Goal: Task Accomplishment & Management: Use online tool/utility

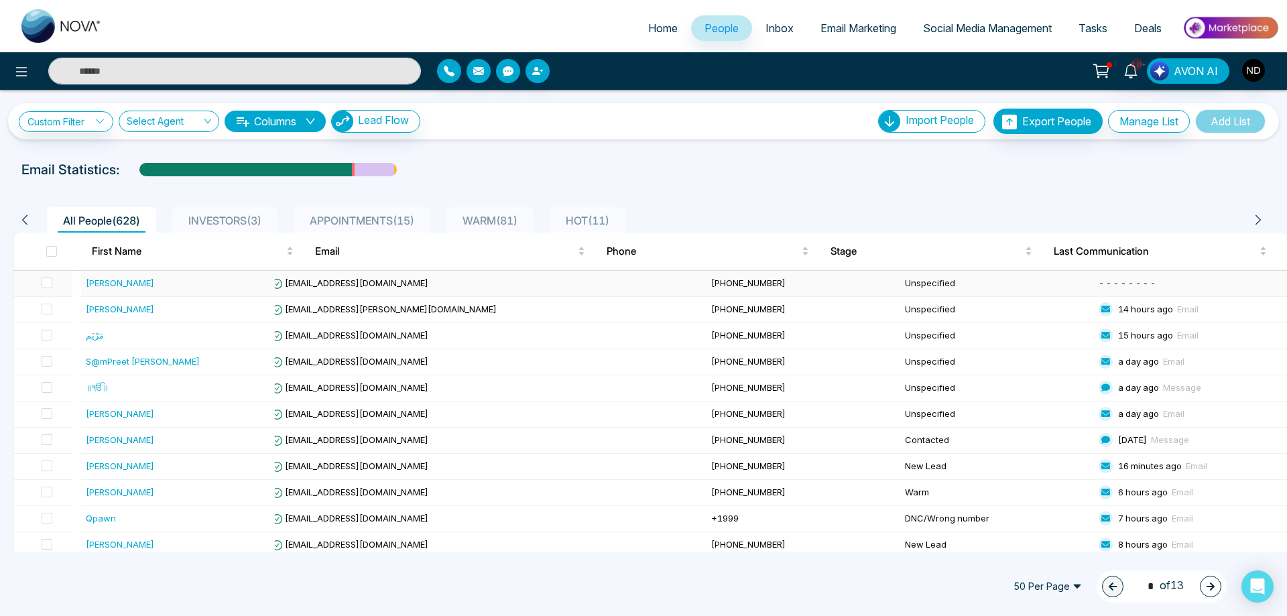
click at [101, 282] on div "[PERSON_NAME]" at bounding box center [120, 282] width 68 height 13
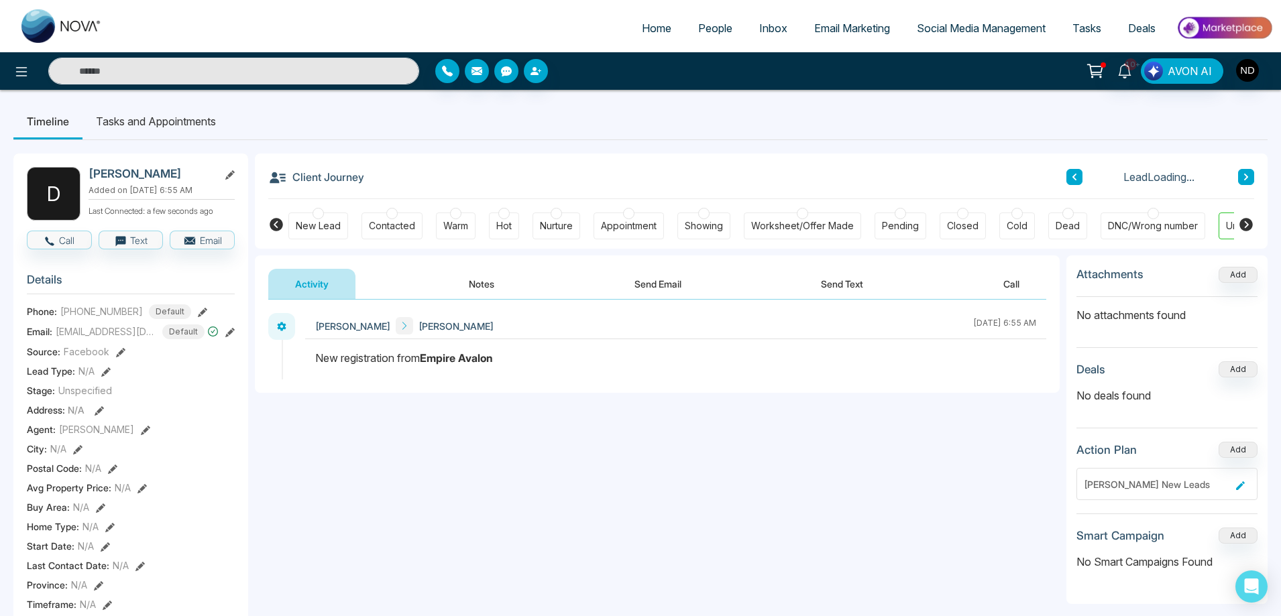
click at [319, 229] on div "New Lead" at bounding box center [318, 225] width 45 height 13
click at [481, 283] on body "Home People Inbox Email Marketing Social Media Management Tasks Deals 10+ AVON …" at bounding box center [643, 308] width 1287 height 616
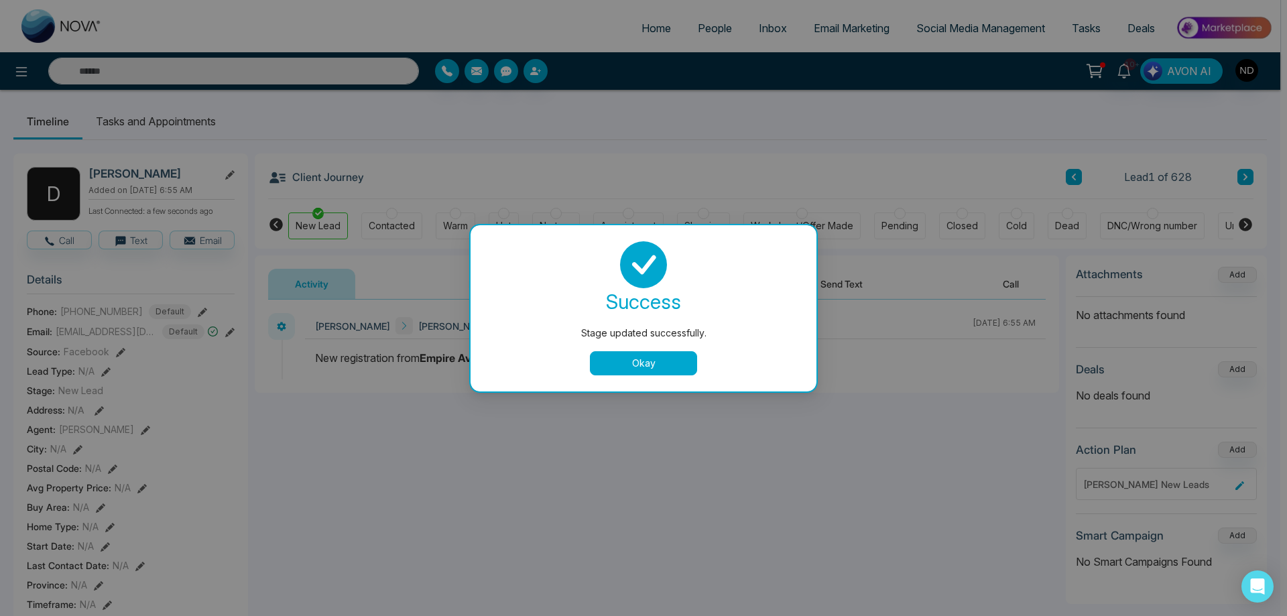
click at [640, 362] on button "Okay" at bounding box center [643, 363] width 107 height 24
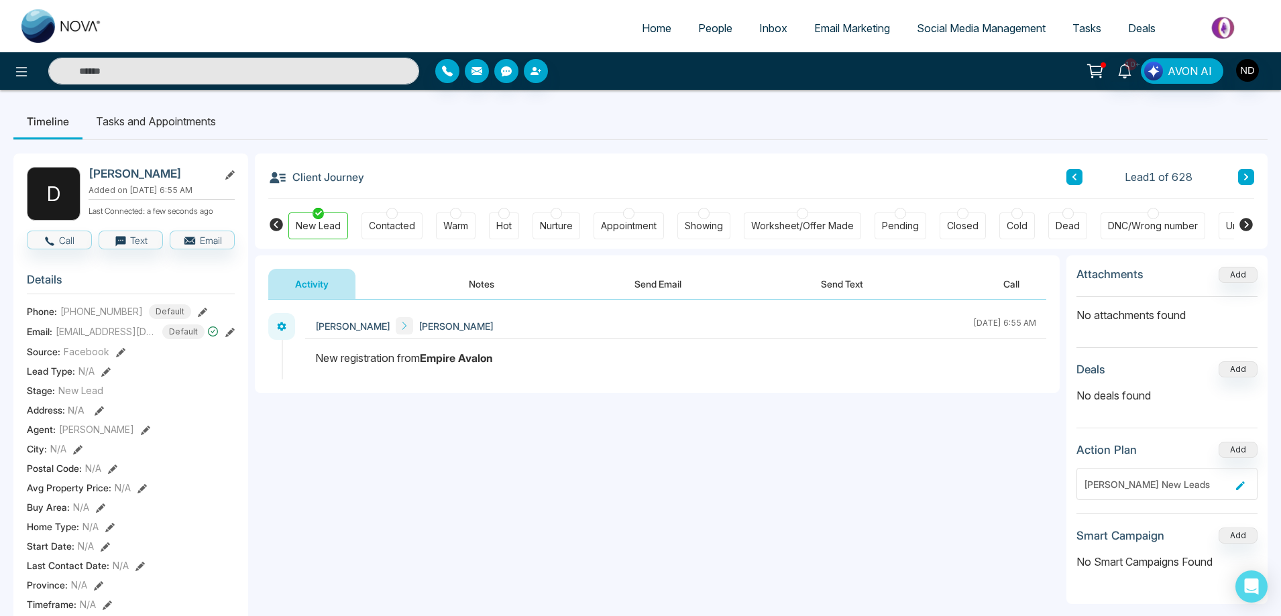
click at [487, 282] on button "Notes" at bounding box center [481, 284] width 79 height 30
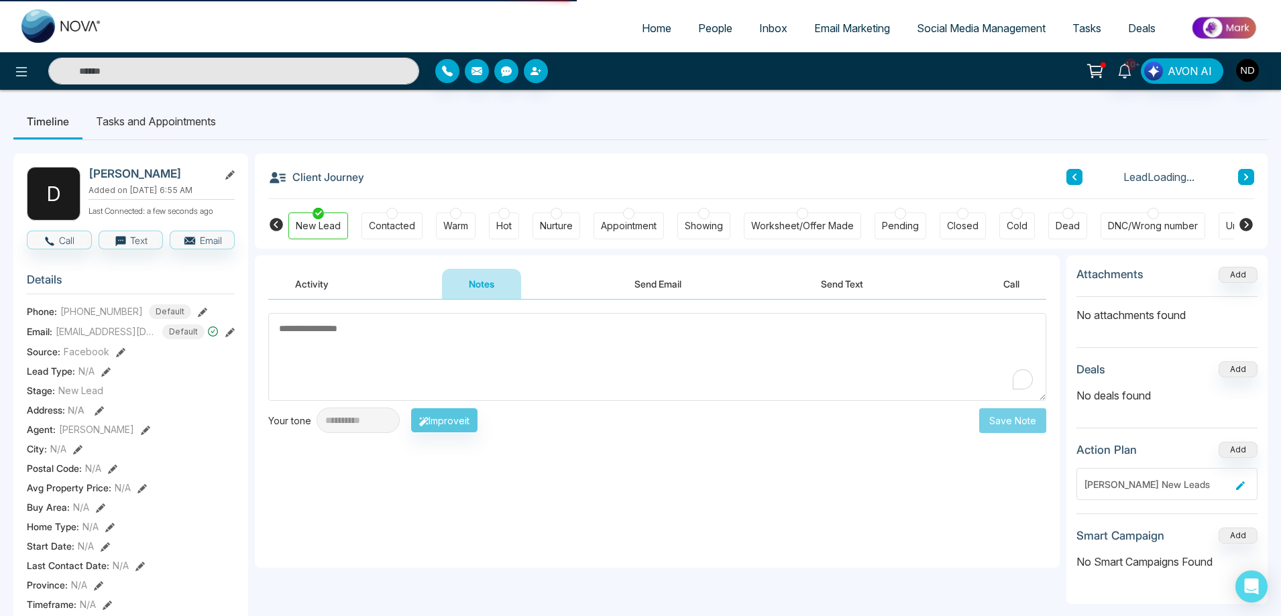
click at [518, 382] on textarea "To enrich screen reader interactions, please activate Accessibility in Grammarl…" at bounding box center [657, 357] width 778 height 88
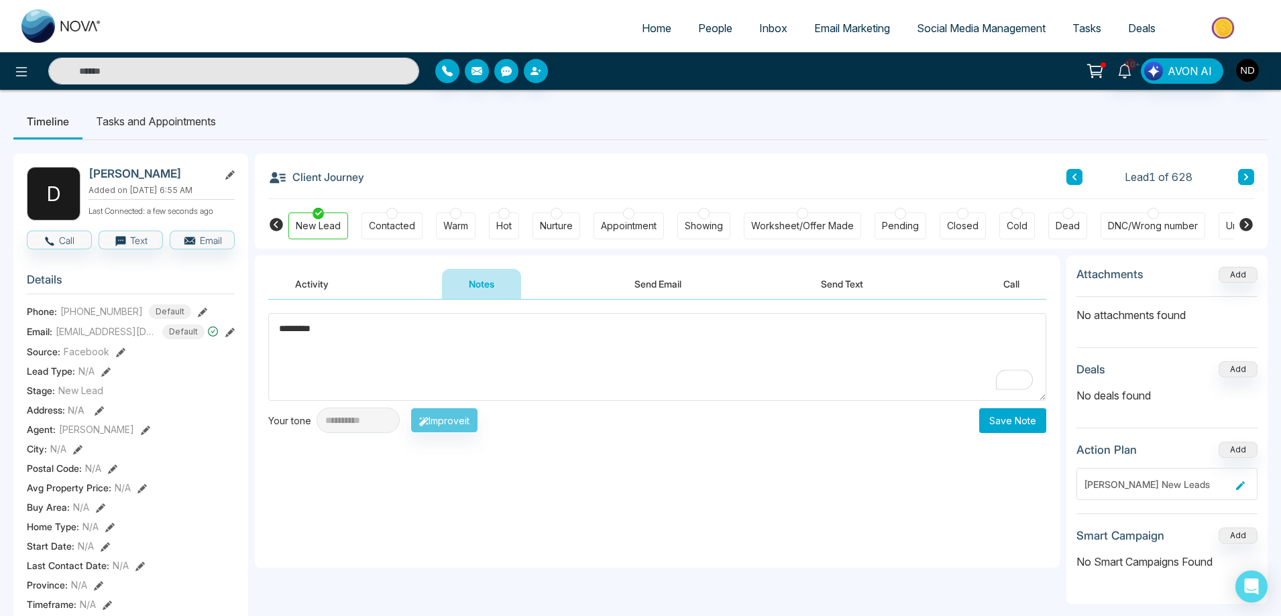
type textarea "*********"
click at [1027, 418] on button "Save Note" at bounding box center [1012, 420] width 67 height 25
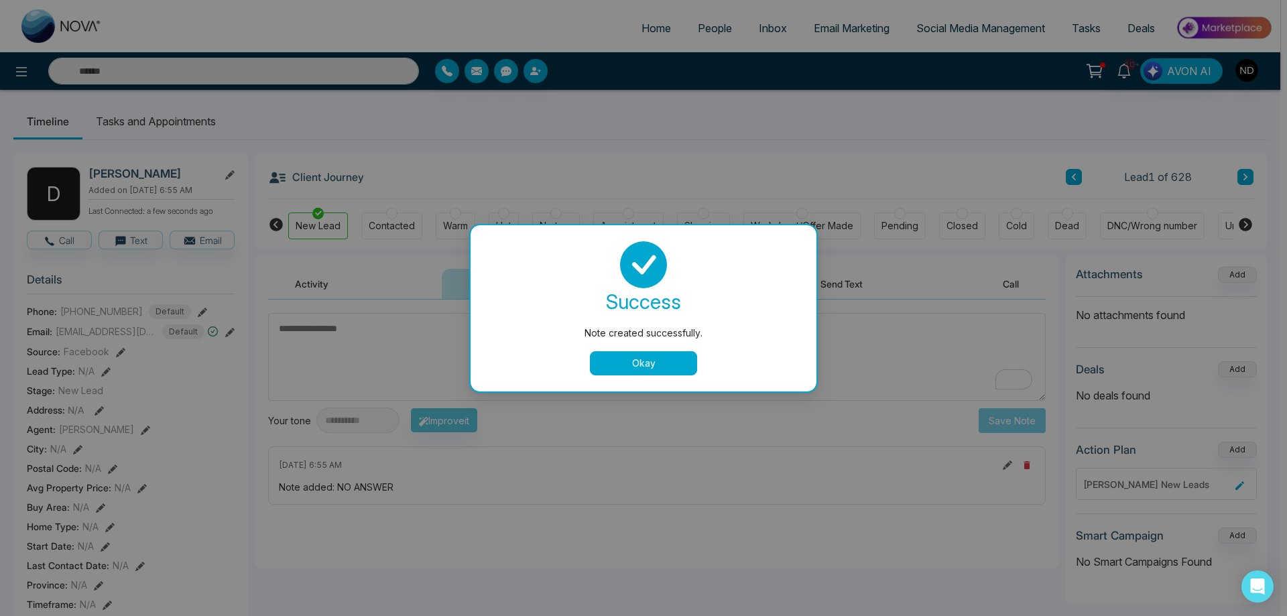
click at [627, 363] on button "Okay" at bounding box center [643, 363] width 107 height 24
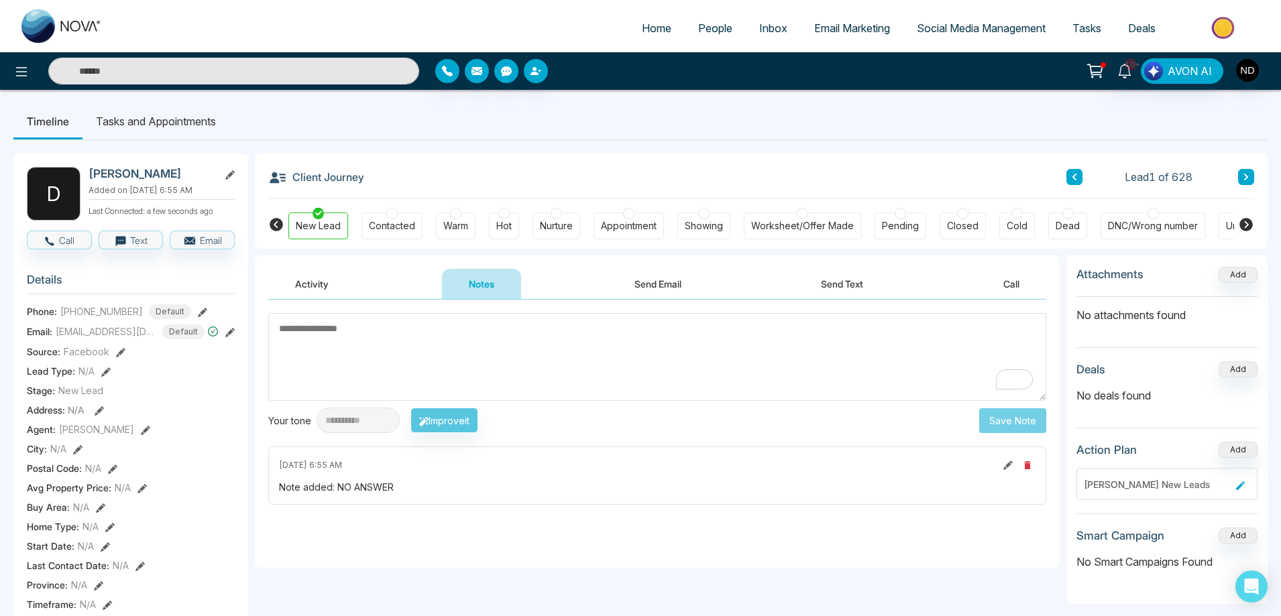
click at [821, 139] on nav "Timeline Tasks and Appointments" at bounding box center [640, 121] width 1254 height 37
